Goal: Transaction & Acquisition: Purchase product/service

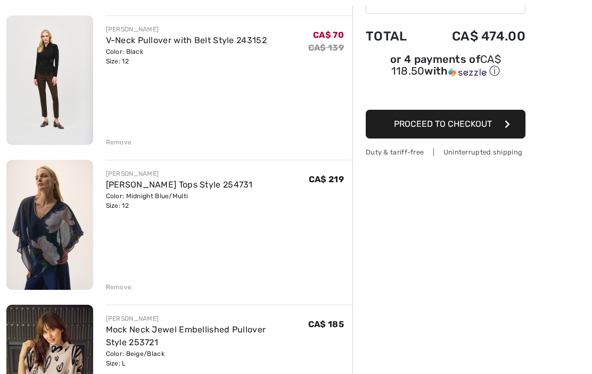
scroll to position [127, 0]
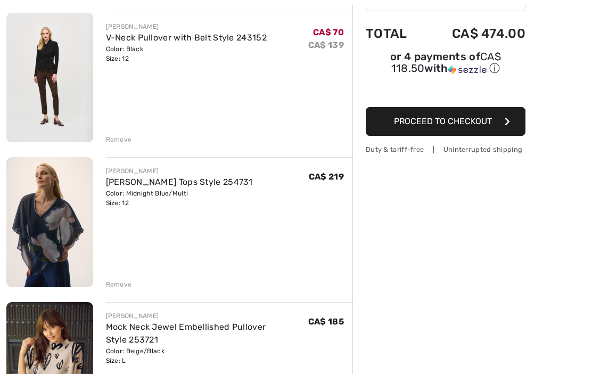
click at [56, 247] on img at bounding box center [49, 221] width 87 height 129
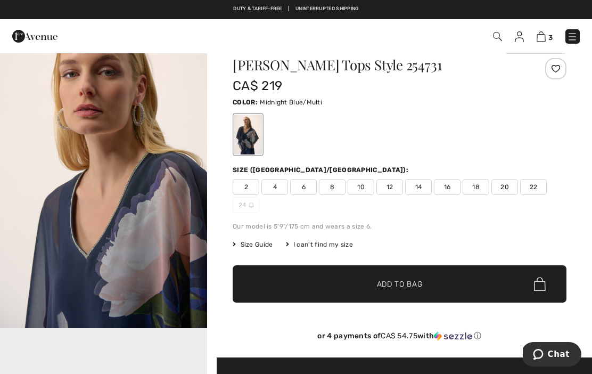
scroll to position [320, 0]
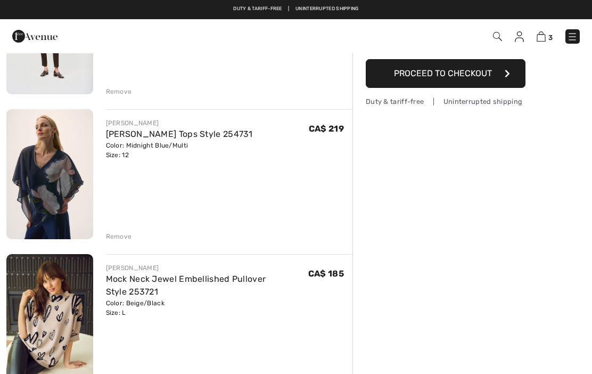
click at [119, 233] on div "Remove" at bounding box center [119, 237] width 26 height 10
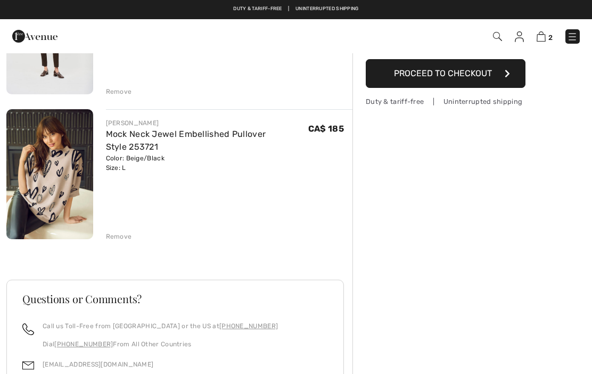
click at [121, 234] on div "Remove" at bounding box center [119, 237] width 26 height 10
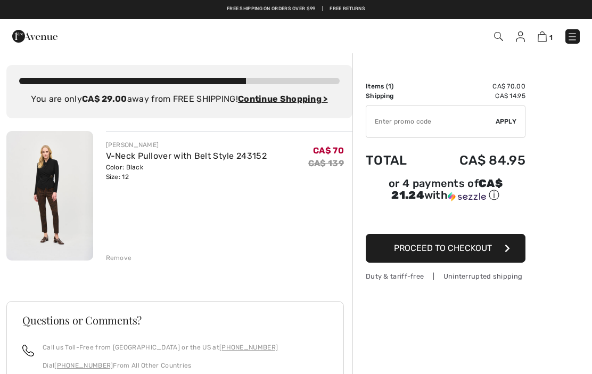
click at [399, 123] on input "TEXT" at bounding box center [430, 121] width 129 height 32
click at [481, 119] on input "TEXT" at bounding box center [430, 121] width 129 height 32
click at [450, 120] on input "TEXT" at bounding box center [430, 121] width 129 height 32
type input "EXTRA20"
click at [511, 120] on span "Apply" at bounding box center [506, 122] width 21 height 10
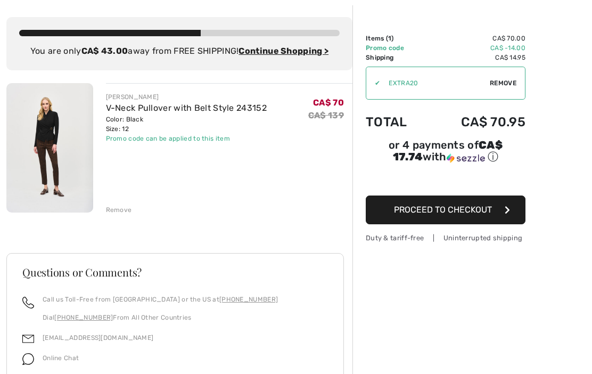
scroll to position [52, 0]
